Goal: Task Accomplishment & Management: Complete application form

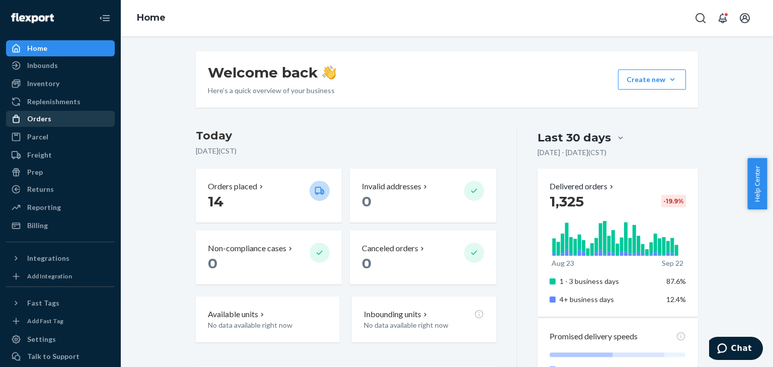
click at [53, 115] on div "Orders" at bounding box center [60, 119] width 107 height 14
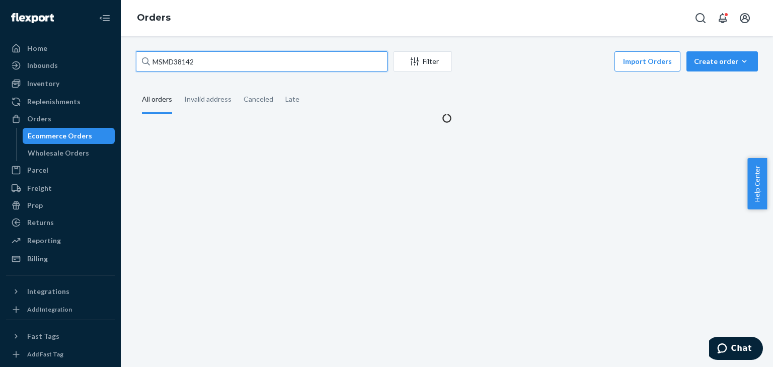
click at [176, 66] on input "MSMD38142" at bounding box center [262, 61] width 252 height 20
paste input "MVASH117427"
click at [176, 66] on input "MSMDMVASH11742738142" at bounding box center [262, 61] width 252 height 20
paste input "VASH117427"
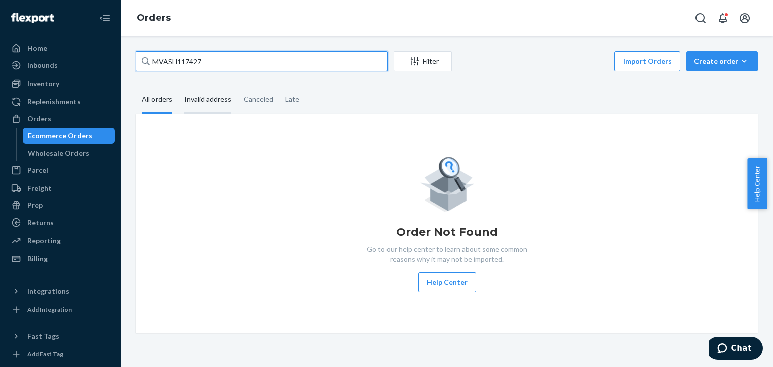
type input "MVASH117427"
click at [201, 89] on div "Invalid address" at bounding box center [207, 100] width 47 height 28
click at [178, 86] on input "Invalid address" at bounding box center [178, 86] width 0 height 0
click at [156, 100] on div "All orders" at bounding box center [157, 100] width 30 height 28
click at [136, 86] on input "All orders" at bounding box center [136, 86] width 0 height 0
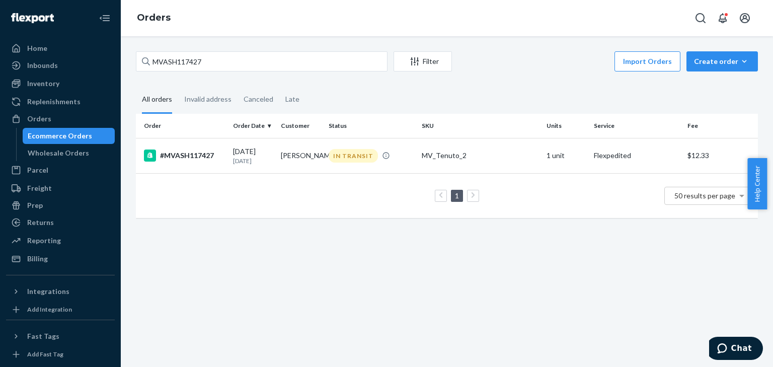
click at [260, 131] on th "Order Date" at bounding box center [253, 126] width 48 height 24
click at [304, 161] on td "[PERSON_NAME]" at bounding box center [301, 155] width 48 height 35
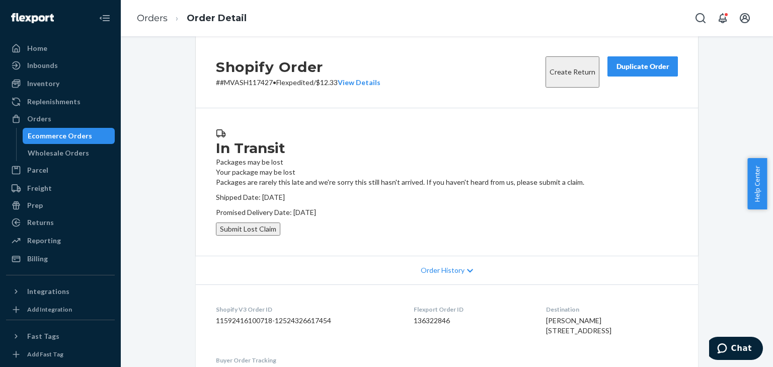
click at [547, 49] on div "Shopify Order # #MVASH117427 • Flexpedited / $12.33 View Details Create Return …" at bounding box center [447, 201] width 653 height 331
click at [280, 236] on button "Submit Lost Claim" at bounding box center [248, 229] width 64 height 13
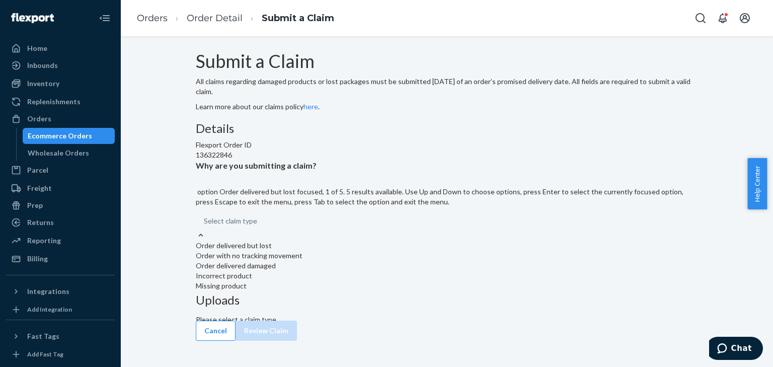
click at [365, 230] on div "Select claim type" at bounding box center [447, 221] width 502 height 18
click at [258, 226] on input "Why are you submitting a claim? option Order delivered but lost focused, 1 of 5…" at bounding box center [257, 221] width 1 height 10
click at [349, 261] on div "Order with no tracking movement" at bounding box center [447, 256] width 502 height 10
click at [258, 226] on input "Why are you submitting a claim? option Order with no tracking movement focused,…" at bounding box center [257, 221] width 1 height 10
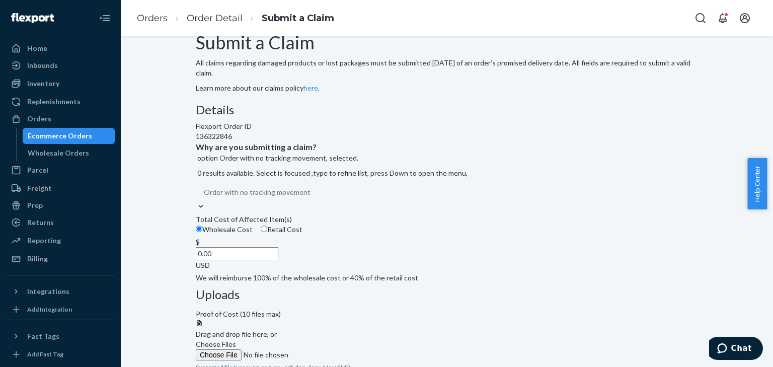
scroll to position [37, 0]
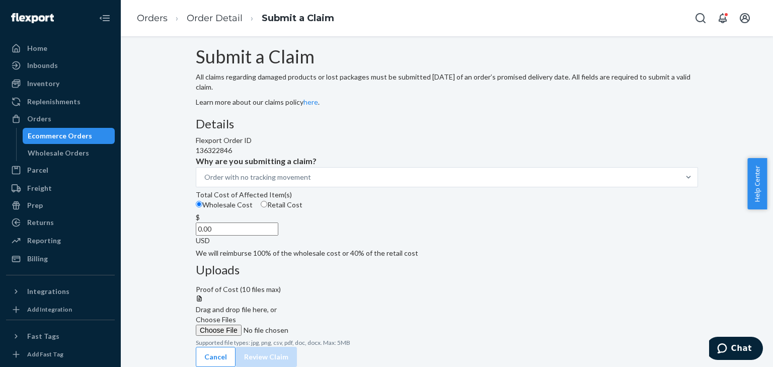
click at [278, 236] on input "0.00" at bounding box center [237, 229] width 83 height 13
paste input "234.98"
type input "234.98"
click at [303, 209] on span "Retail Cost" at bounding box center [284, 204] width 35 height 9
click at [267, 207] on input "Retail Cost" at bounding box center [264, 204] width 7 height 7
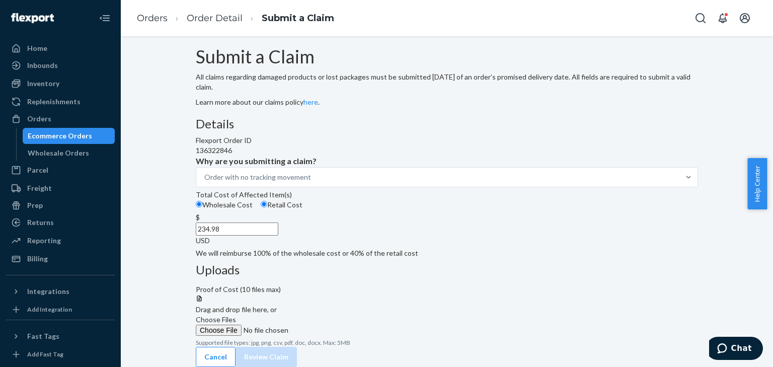
radio input "true"
radio input "false"
click at [463, 347] on div at bounding box center [447, 347] width 502 height 0
click at [569, 295] on div at bounding box center [447, 295] width 502 height 0
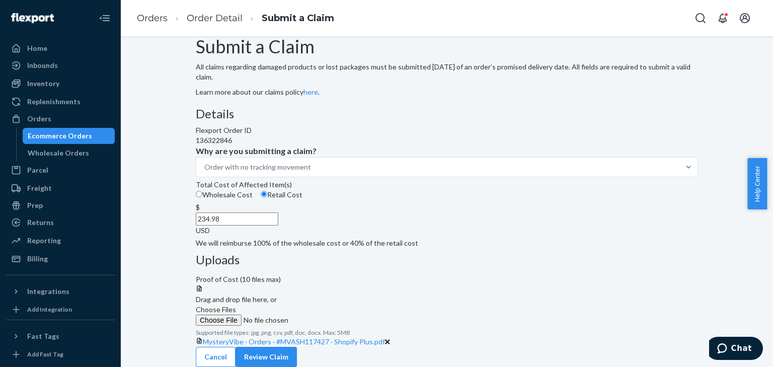
scroll to position [40, 0]
click at [297, 347] on button "Review Claim" at bounding box center [266, 357] width 61 height 20
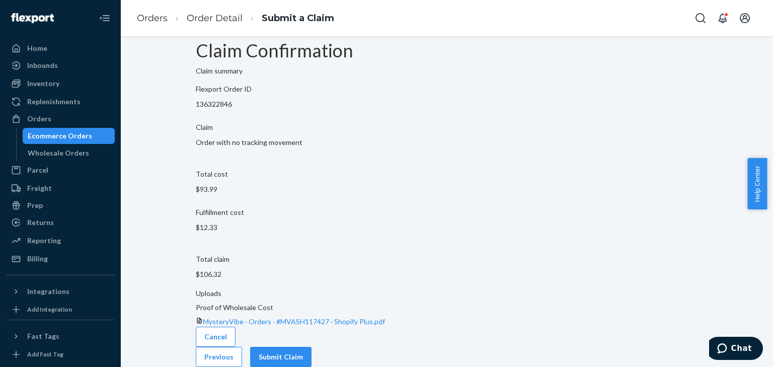
click at [312, 347] on button "Submit Claim" at bounding box center [280, 357] width 61 height 20
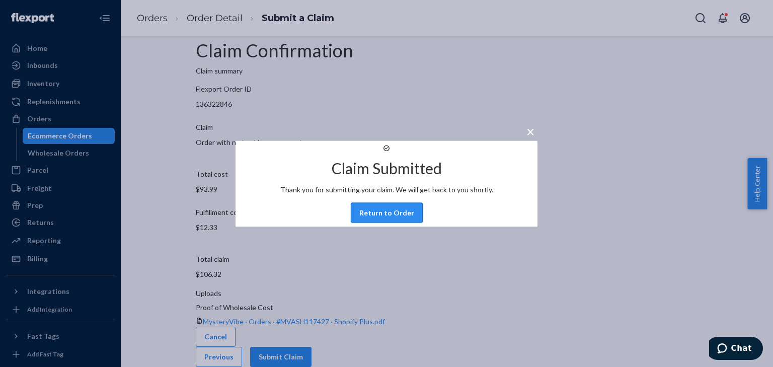
click at [389, 223] on button "Return to Order" at bounding box center [387, 212] width 72 height 20
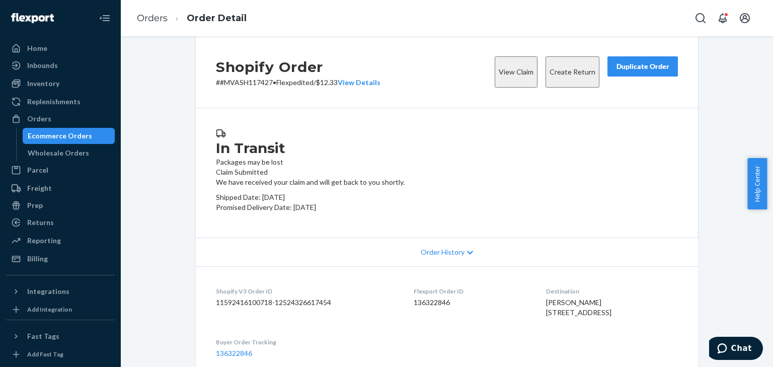
click at [427, 180] on div "We have received your claim and will get back to you shortly. Shipped Date: [DA…" at bounding box center [447, 194] width 462 height 35
click at [38, 43] on div "Home" at bounding box center [37, 48] width 20 height 10
